Goal: Information Seeking & Learning: Learn about a topic

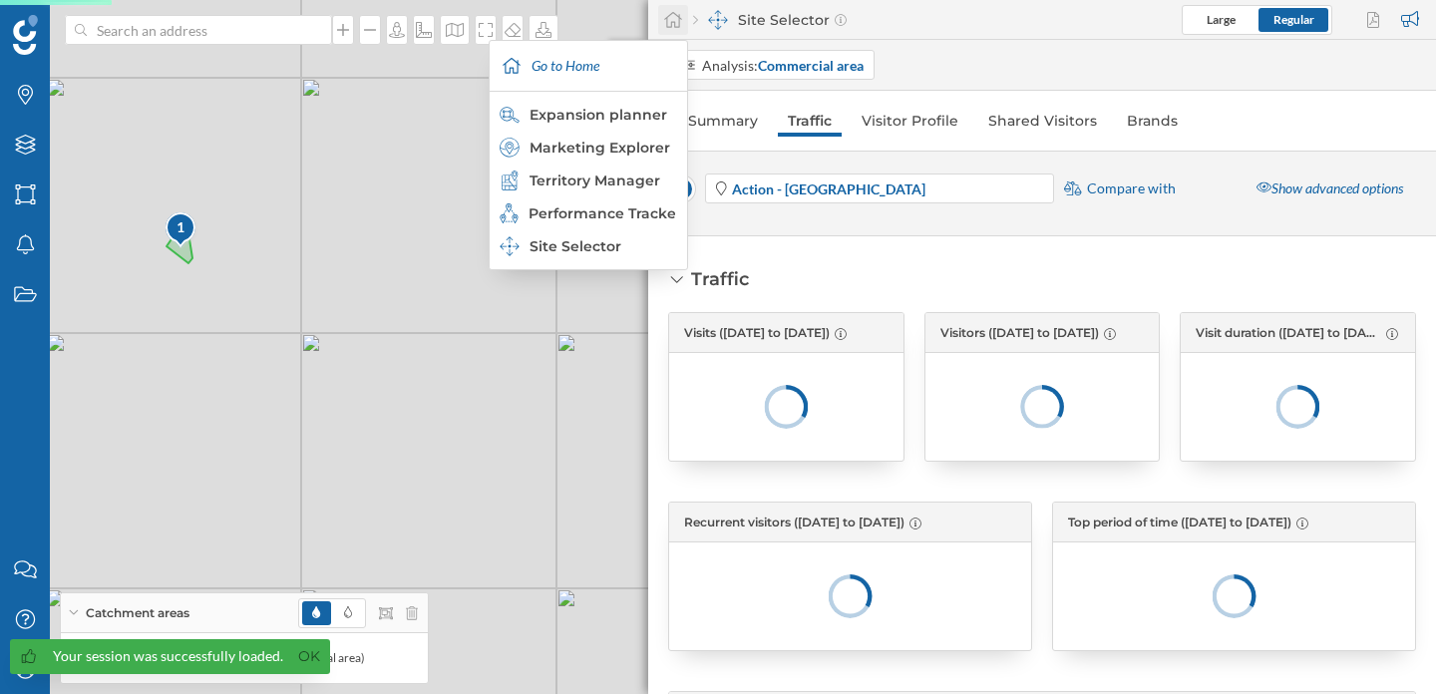
click at [680, 23] on icon at bounding box center [673, 20] width 20 height 18
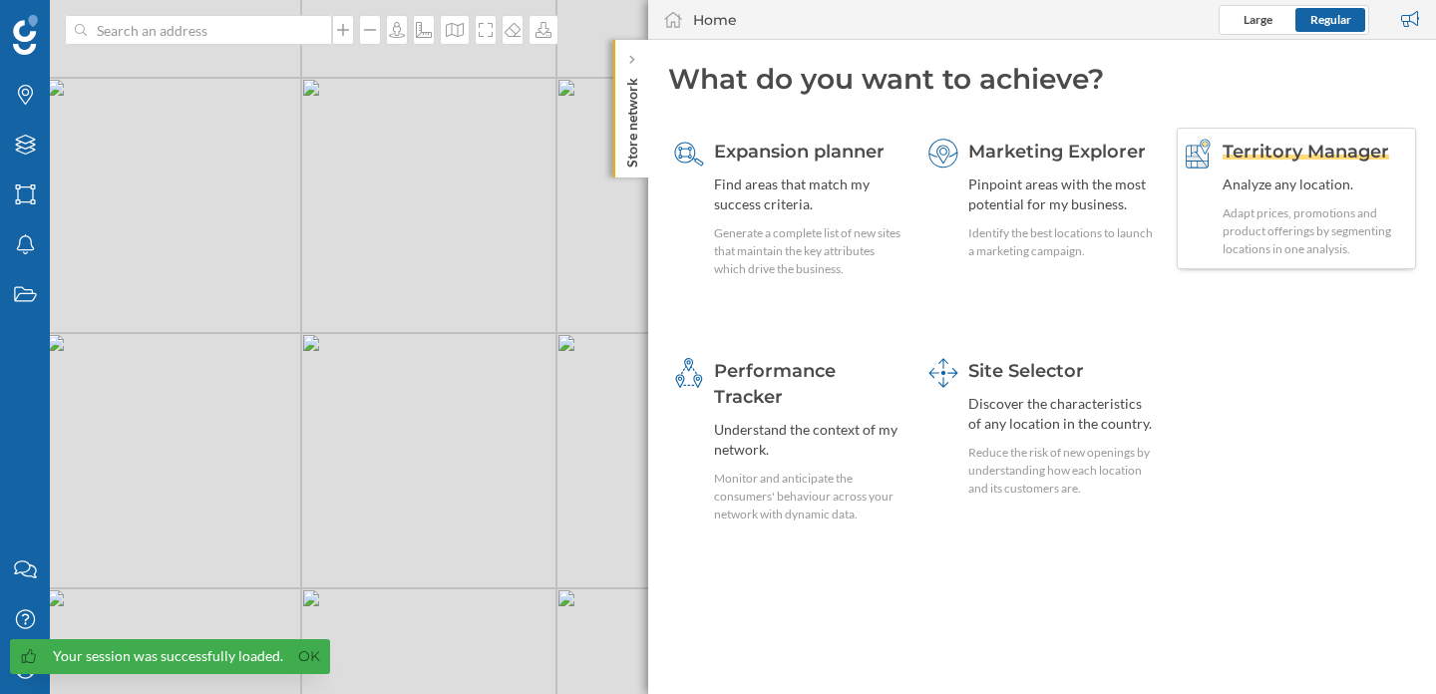
click at [1243, 211] on div "Adapt prices, promotions and product offerings by segmenting locations in one a…" at bounding box center [1315, 231] width 187 height 54
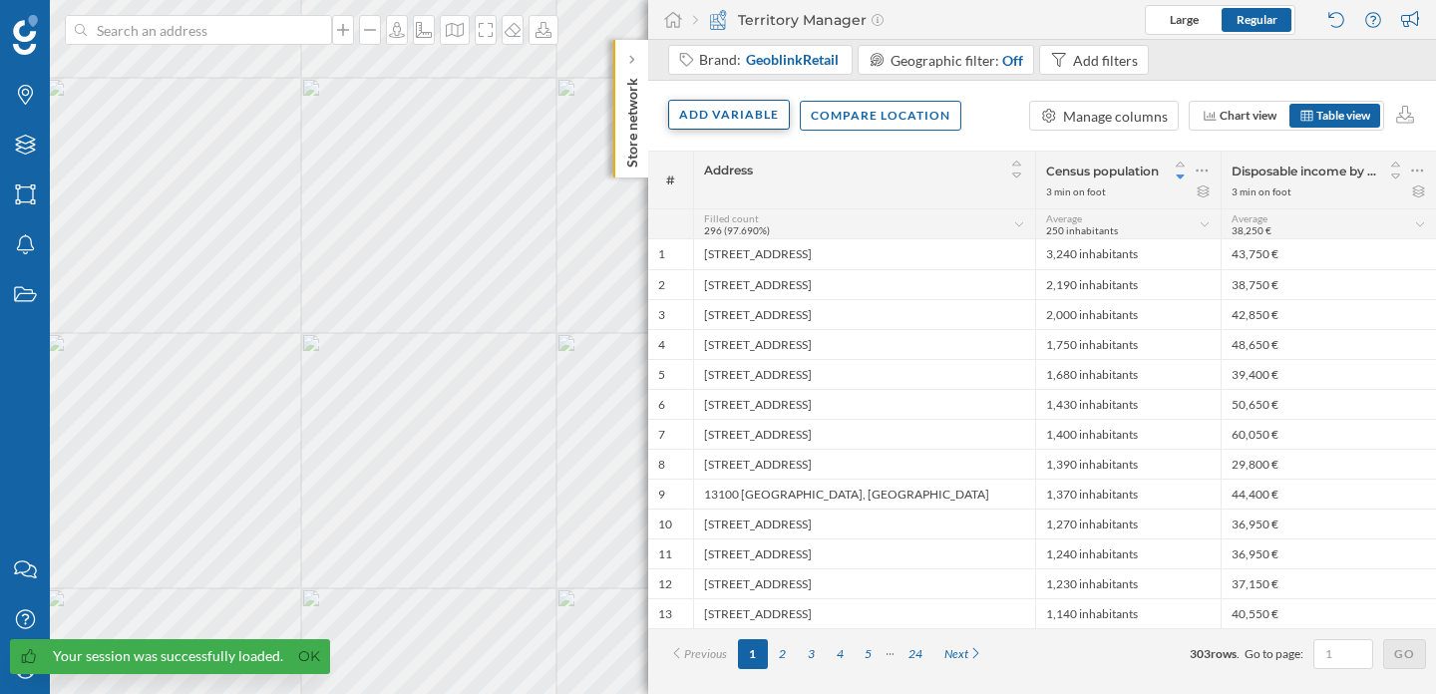
click at [739, 123] on div "Add variable" at bounding box center [729, 115] width 122 height 30
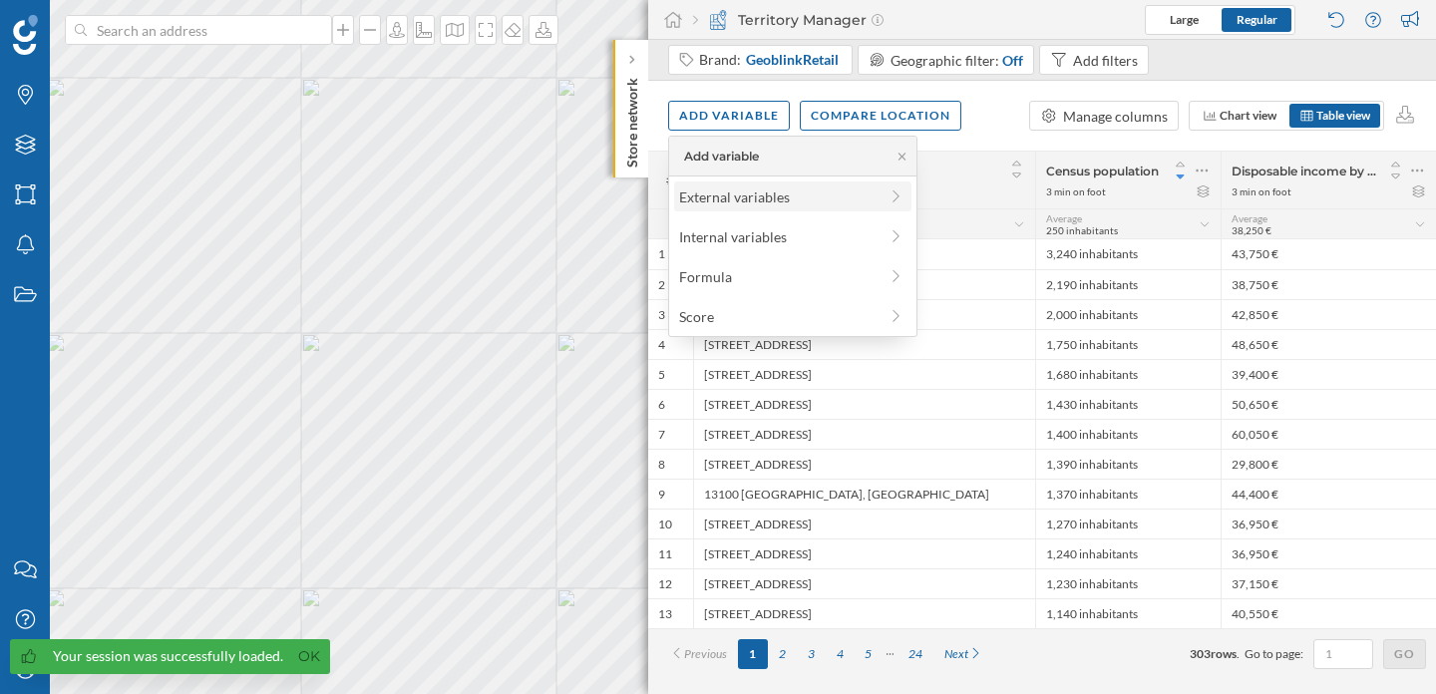
click at [829, 201] on div "External variables" at bounding box center [778, 196] width 198 height 21
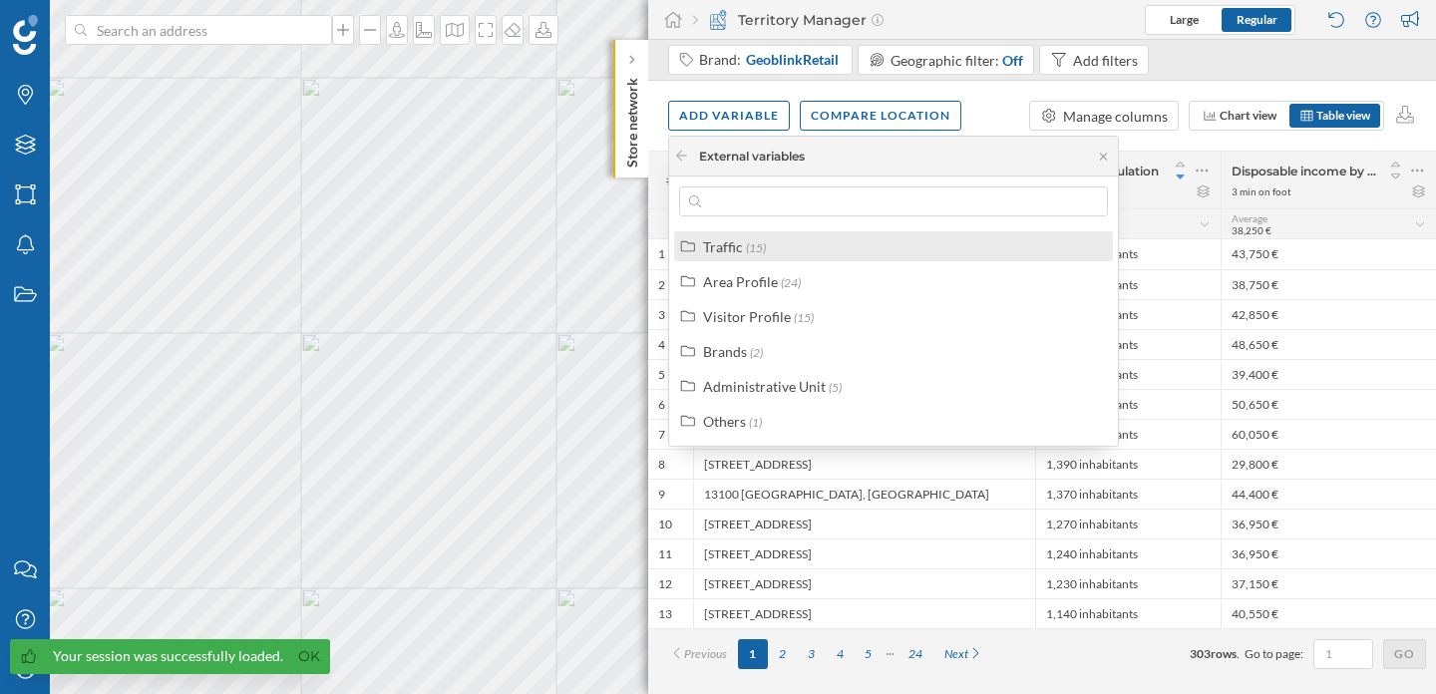
click at [778, 260] on div "Traffic (15)" at bounding box center [893, 246] width 439 height 30
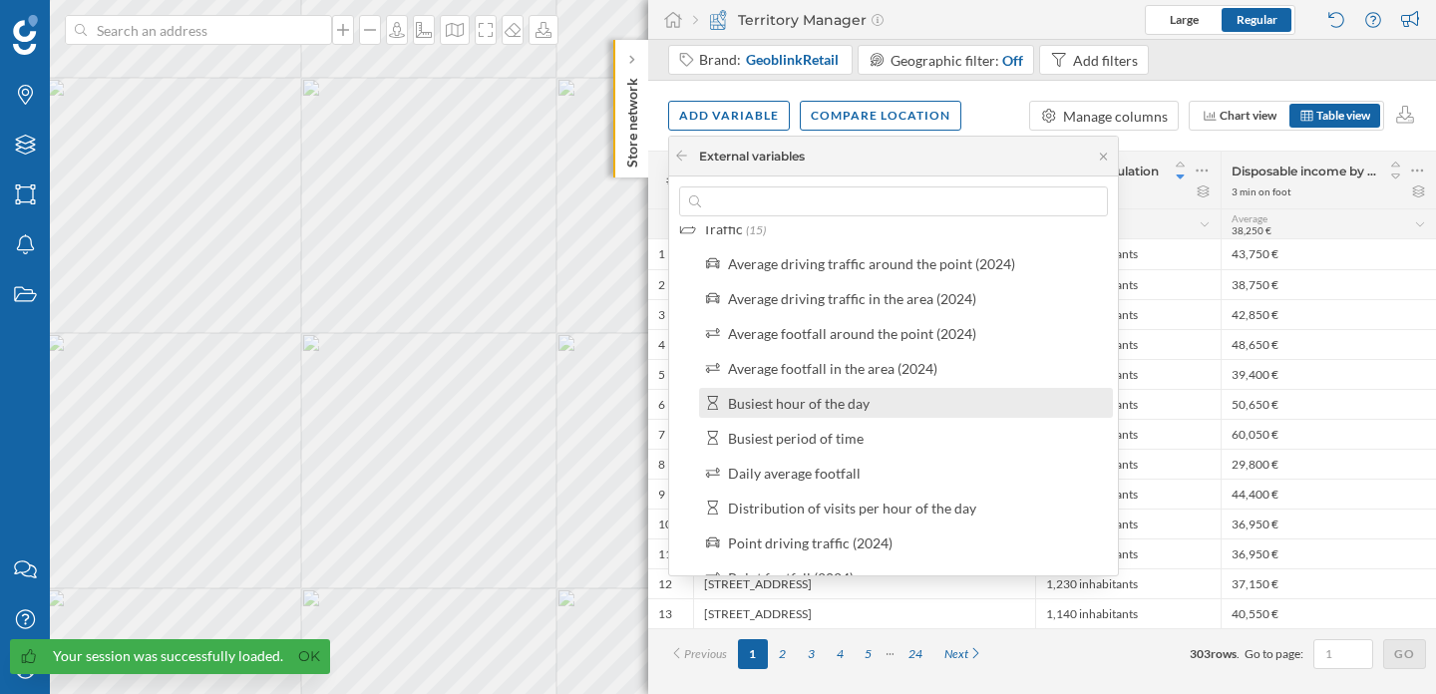
scroll to position [21, 0]
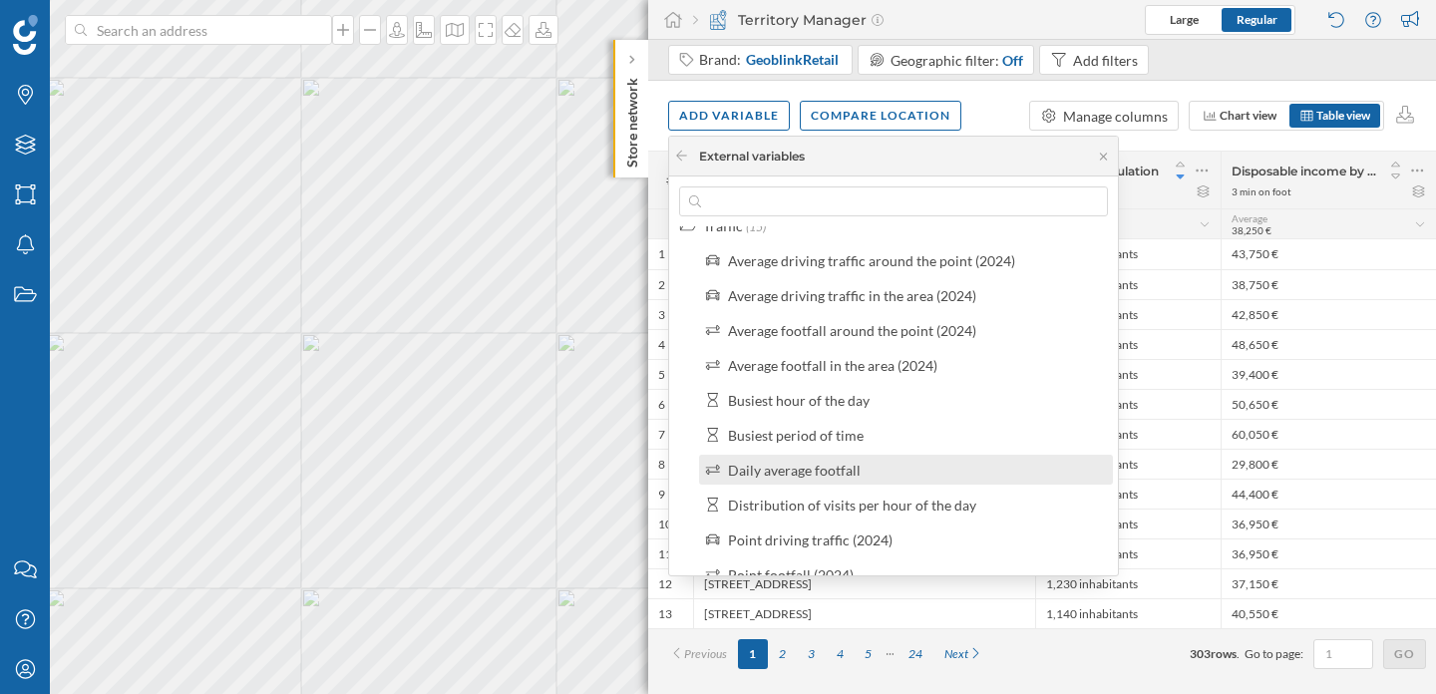
click at [803, 473] on div "Daily average footfall" at bounding box center [794, 470] width 133 height 17
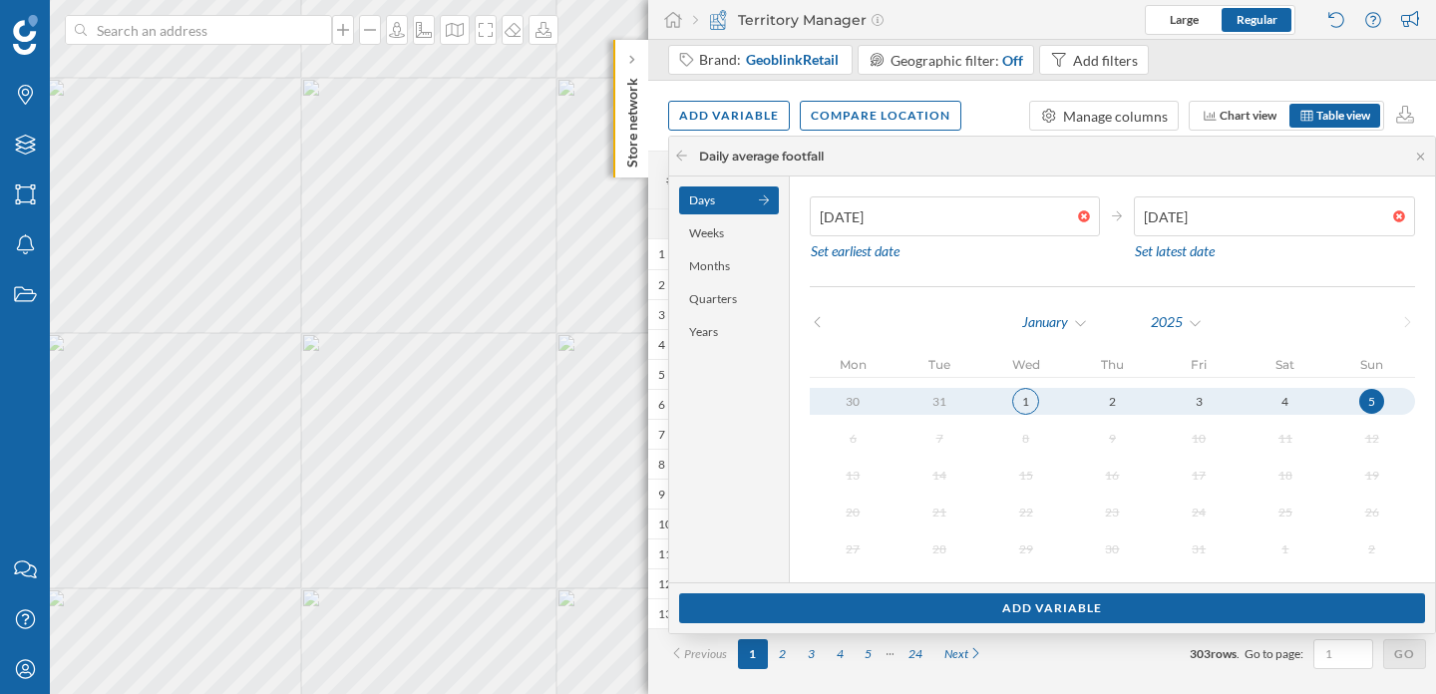
type input "[DATE]"
click at [1014, 413] on button "1" at bounding box center [1025, 401] width 87 height 27
click at [1024, 408] on div "1" at bounding box center [1025, 401] width 25 height 25
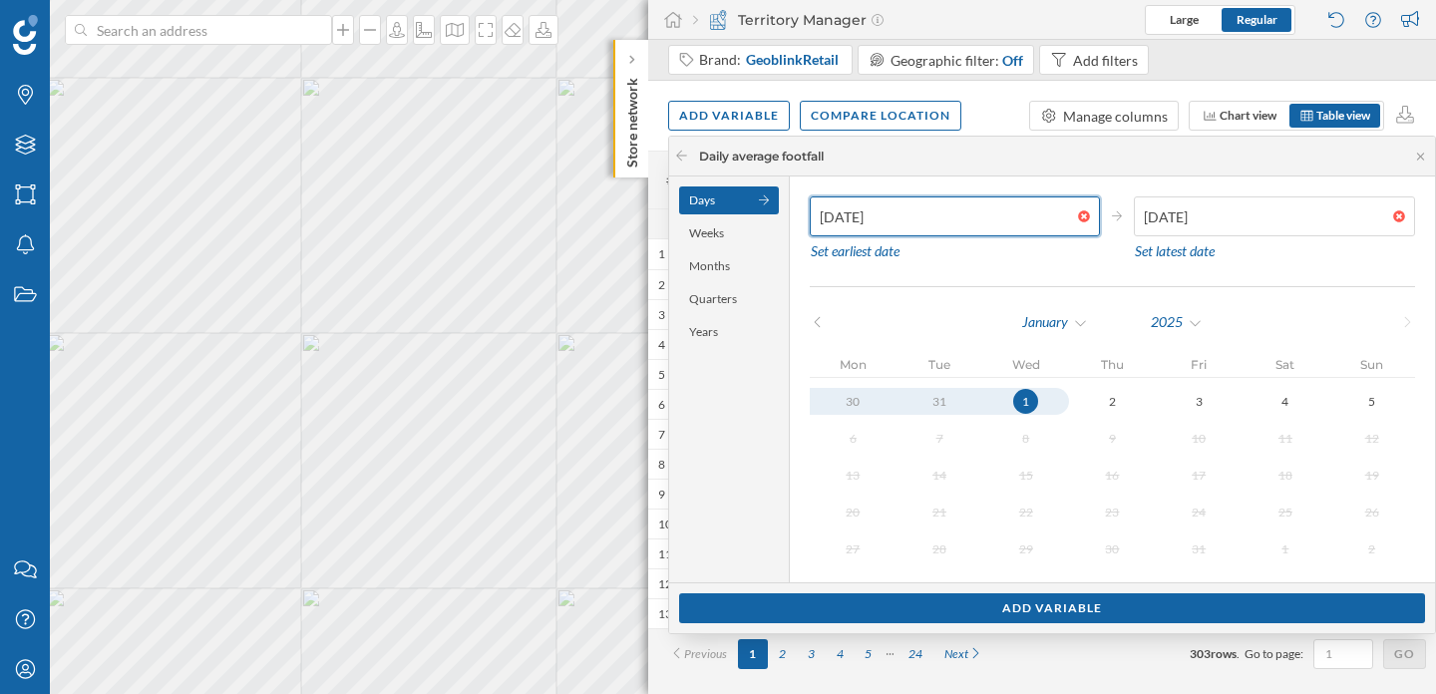
click at [957, 220] on input "[DATE]" at bounding box center [944, 216] width 268 height 40
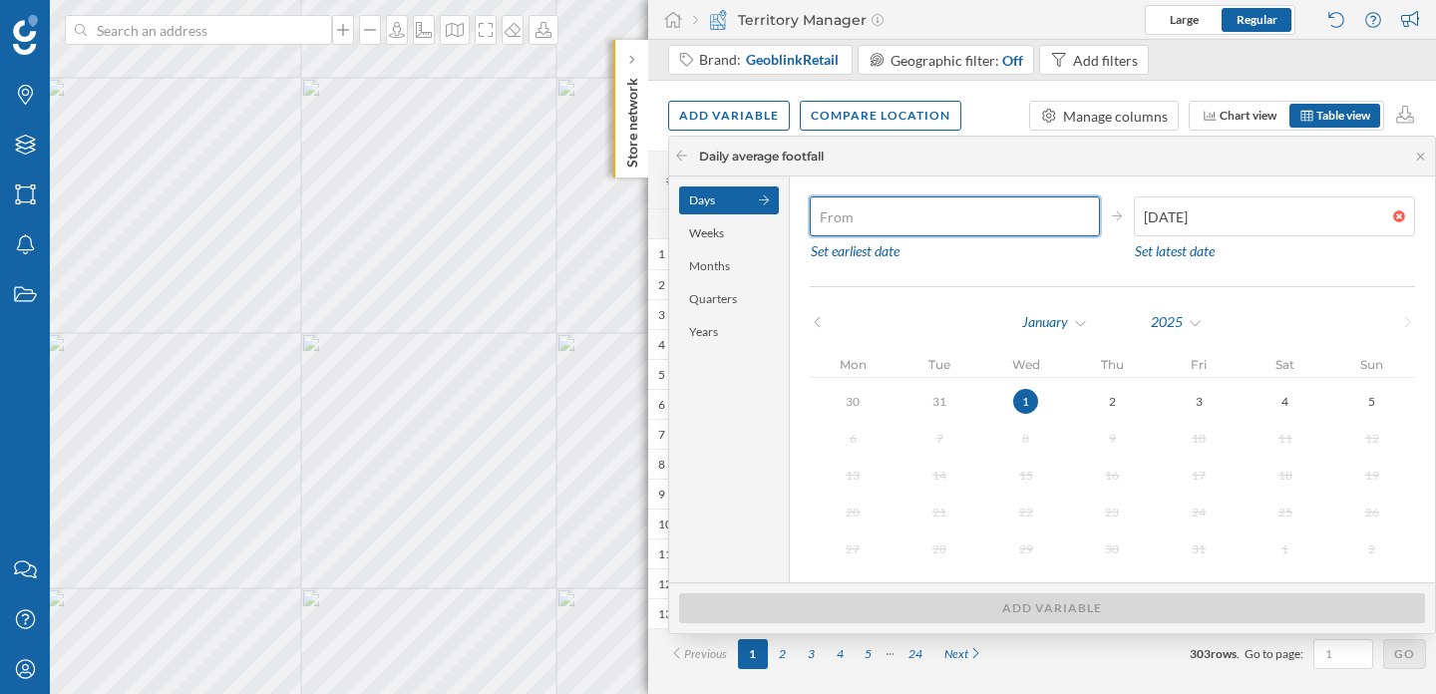
click at [1078, 215] on div at bounding box center [1089, 216] width 22 height 12
click at [1078, 215] on input "text" at bounding box center [944, 216] width 268 height 40
type input "[DATE]"
click at [1028, 400] on div "1" at bounding box center [1025, 401] width 25 height 25
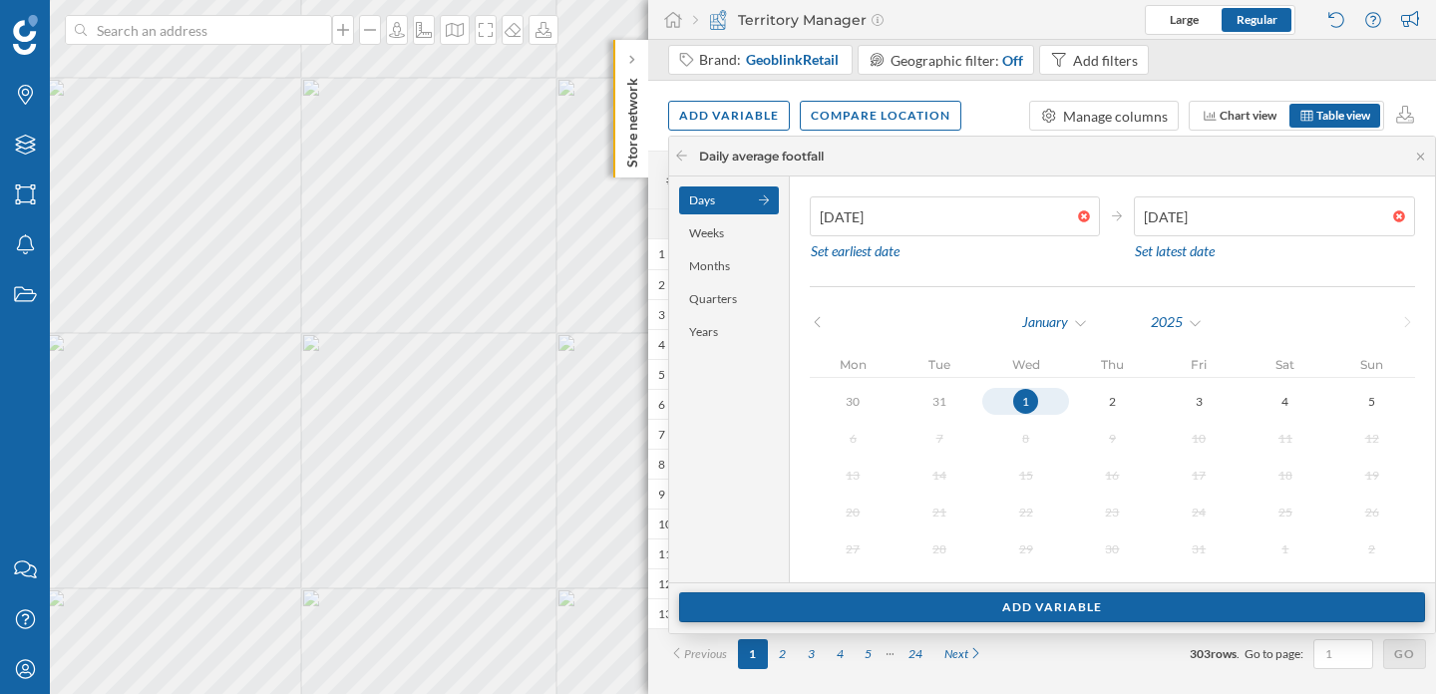
click at [1059, 620] on div "Add variable" at bounding box center [1052, 607] width 746 height 30
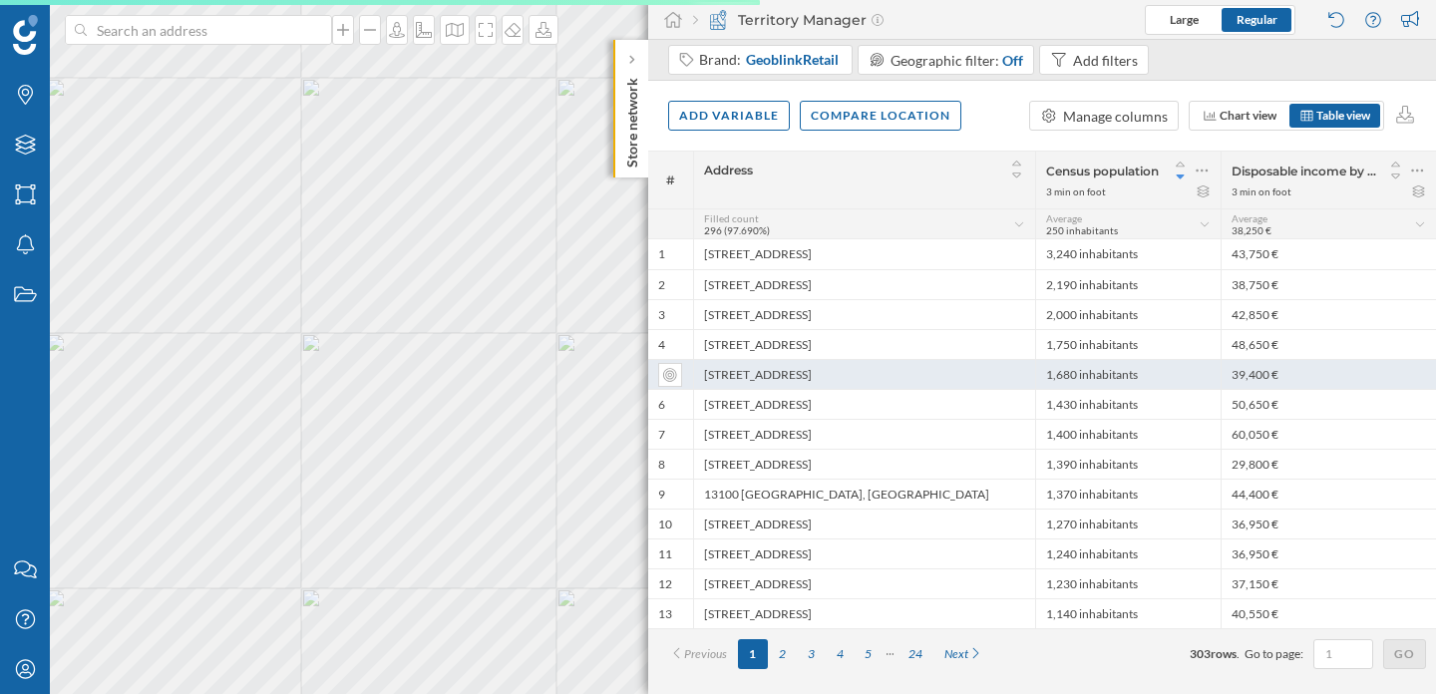
scroll to position [0, 0]
